Goal: Entertainment & Leisure: Consume media (video, audio)

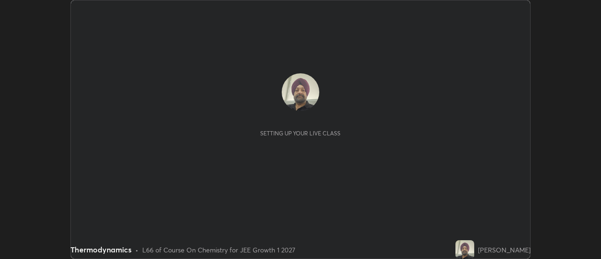
scroll to position [259, 601]
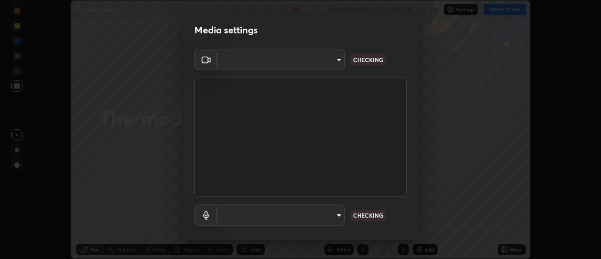
type input "20afe940cbeb59602439e807e0695b369d796bb7f65a41c81d65576627b30d72"
type input "d52a736e0548345a18aba1ba4eb72026137e6ebf697a119007c383a8057c9de6"
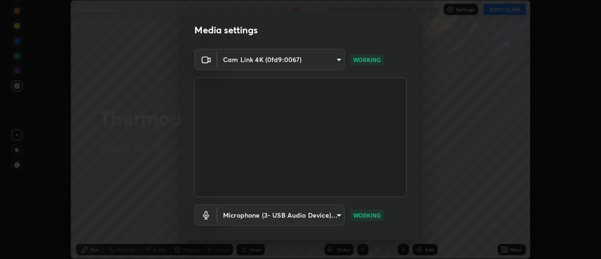
scroll to position [49, 0]
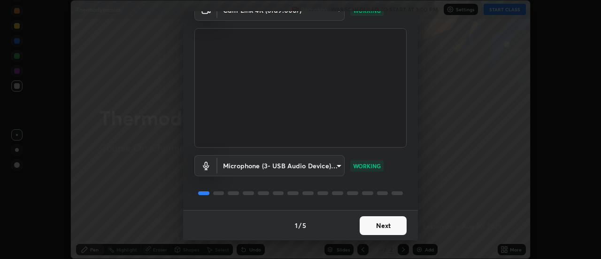
click at [368, 223] on button "Next" at bounding box center [383, 225] width 47 height 19
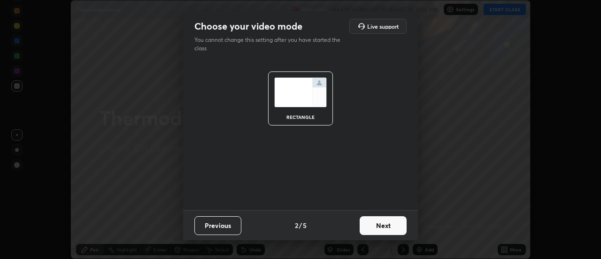
scroll to position [0, 0]
click at [373, 223] on button "Next" at bounding box center [383, 225] width 47 height 19
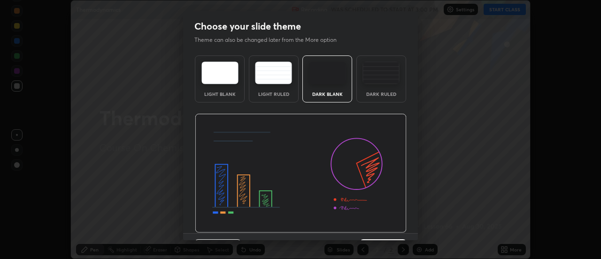
scroll to position [23, 0]
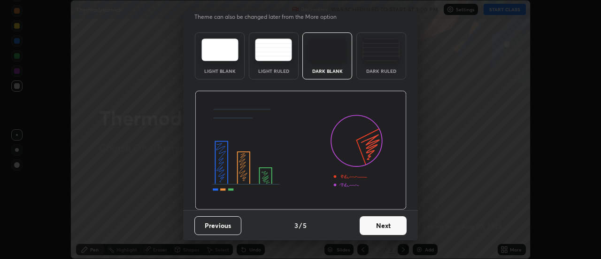
click at [375, 222] on button "Next" at bounding box center [383, 225] width 47 height 19
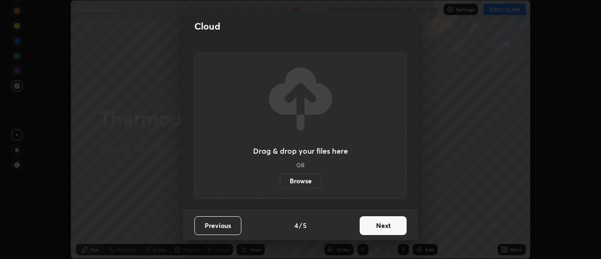
scroll to position [0, 0]
click at [377, 224] on button "Next" at bounding box center [383, 225] width 47 height 19
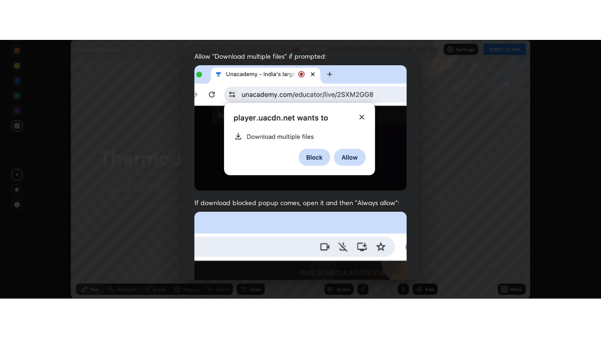
scroll to position [241, 0]
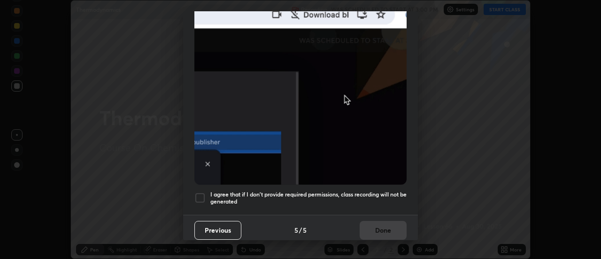
click at [201, 192] on div at bounding box center [199, 197] width 11 height 11
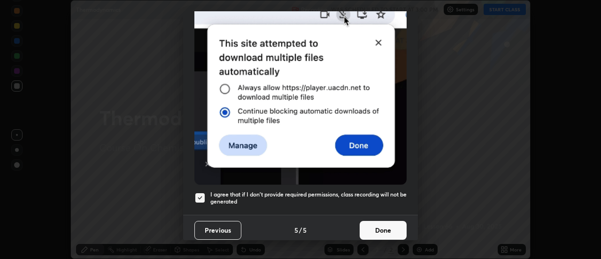
click at [381, 230] on button "Done" at bounding box center [383, 230] width 47 height 19
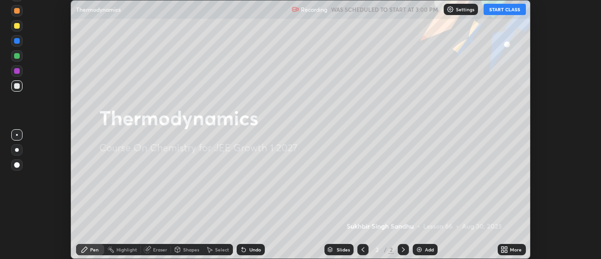
click at [428, 247] on div "Add" at bounding box center [429, 249] width 9 height 5
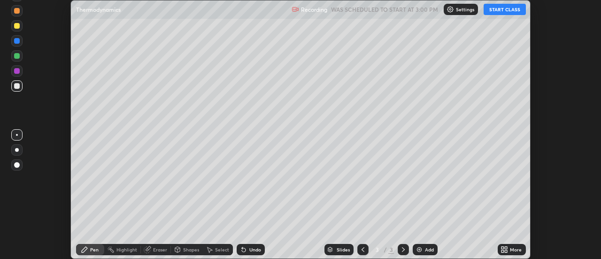
click at [506, 247] on icon at bounding box center [507, 248] width 2 height 2
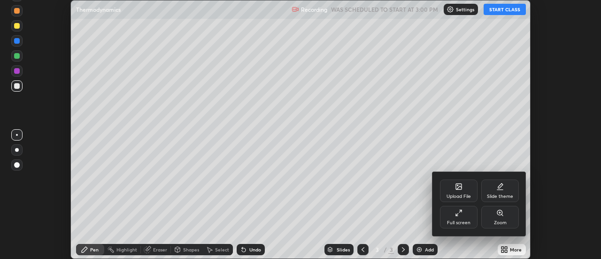
click at [469, 214] on div "Full screen" at bounding box center [459, 217] width 38 height 23
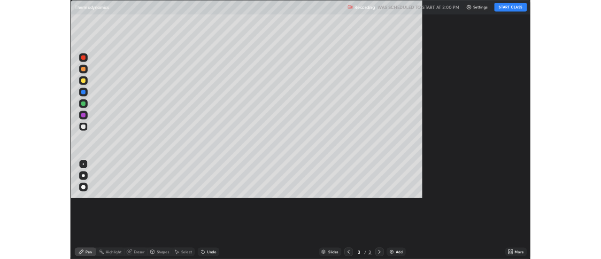
scroll to position [338, 601]
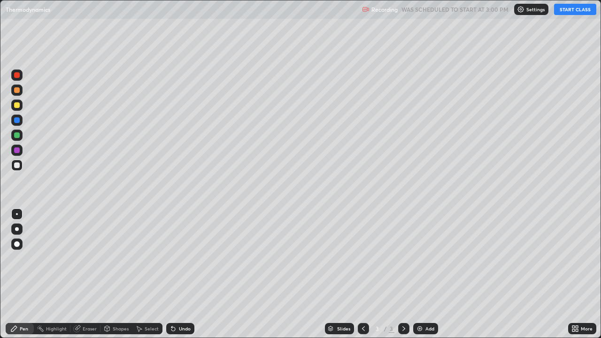
click at [577, 13] on button "START CLASS" at bounding box center [575, 9] width 42 height 11
click at [428, 258] on div "Add" at bounding box center [430, 329] width 9 height 5
click at [363, 258] on icon at bounding box center [364, 329] width 8 height 8
click at [408, 258] on div at bounding box center [403, 328] width 11 height 11
click at [404, 258] on icon at bounding box center [404, 329] width 8 height 8
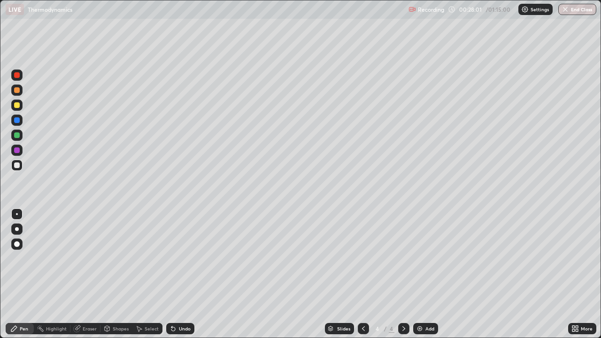
click at [186, 258] on div "Undo" at bounding box center [185, 329] width 12 height 5
click at [421, 258] on img at bounding box center [420, 329] width 8 height 8
click at [367, 258] on div at bounding box center [363, 328] width 11 height 19
click at [404, 258] on icon at bounding box center [404, 329] width 8 height 8
click at [182, 258] on div "Undo" at bounding box center [185, 329] width 12 height 5
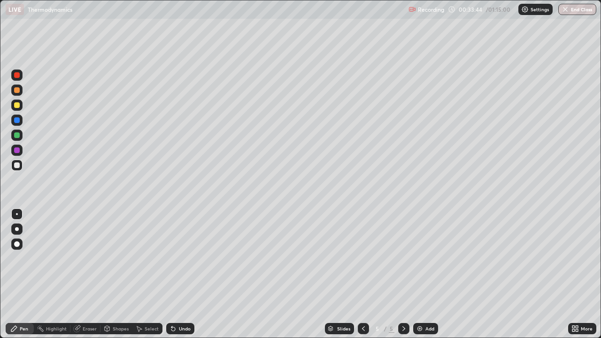
click at [179, 258] on div "Undo" at bounding box center [185, 329] width 12 height 5
click at [426, 258] on div "Add" at bounding box center [430, 329] width 9 height 5
click at [362, 258] on div at bounding box center [363, 328] width 11 height 19
click at [403, 258] on icon at bounding box center [404, 329] width 8 height 8
click at [419, 258] on img at bounding box center [420, 329] width 8 height 8
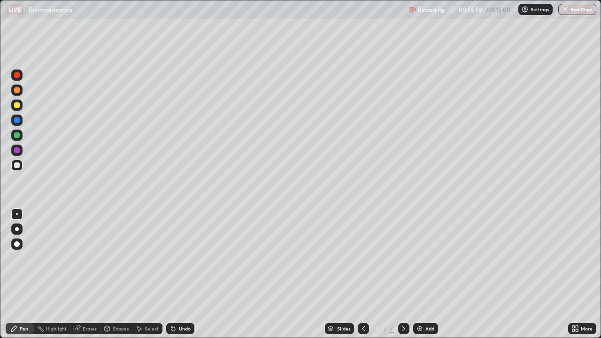
click at [423, 258] on div "Add" at bounding box center [425, 328] width 25 height 11
click at [172, 258] on icon at bounding box center [173, 329] width 4 height 4
click at [177, 258] on div "Undo" at bounding box center [180, 328] width 28 height 11
click at [187, 258] on div "Undo" at bounding box center [185, 329] width 12 height 5
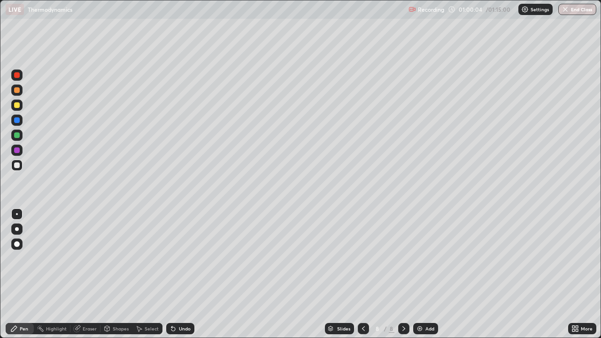
click at [185, 258] on div "Undo" at bounding box center [185, 329] width 12 height 5
click at [428, 258] on div "Add" at bounding box center [430, 329] width 9 height 5
click at [363, 258] on icon at bounding box center [364, 329] width 8 height 8
click at [404, 258] on icon at bounding box center [404, 329] width 8 height 8
click at [424, 258] on div "Add" at bounding box center [425, 328] width 25 height 11
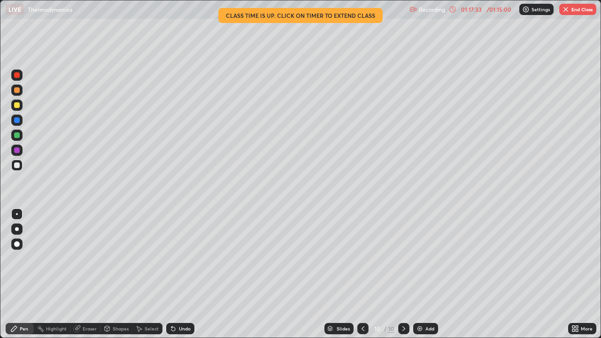
click at [567, 12] on img "button" at bounding box center [566, 10] width 8 height 8
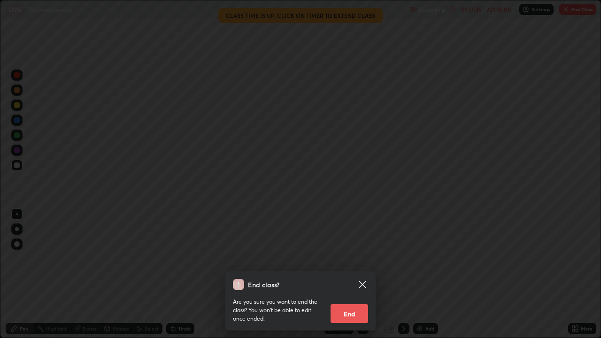
click at [349, 258] on button "End" at bounding box center [350, 313] width 38 height 19
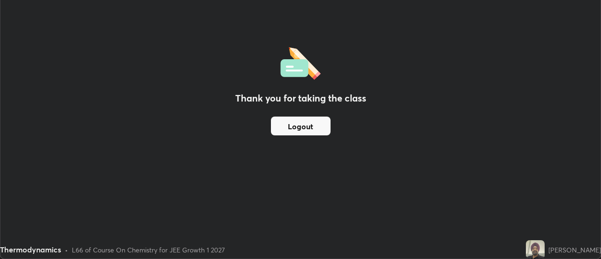
scroll to position [46721, 46378]
